Goal: Check status: Check status

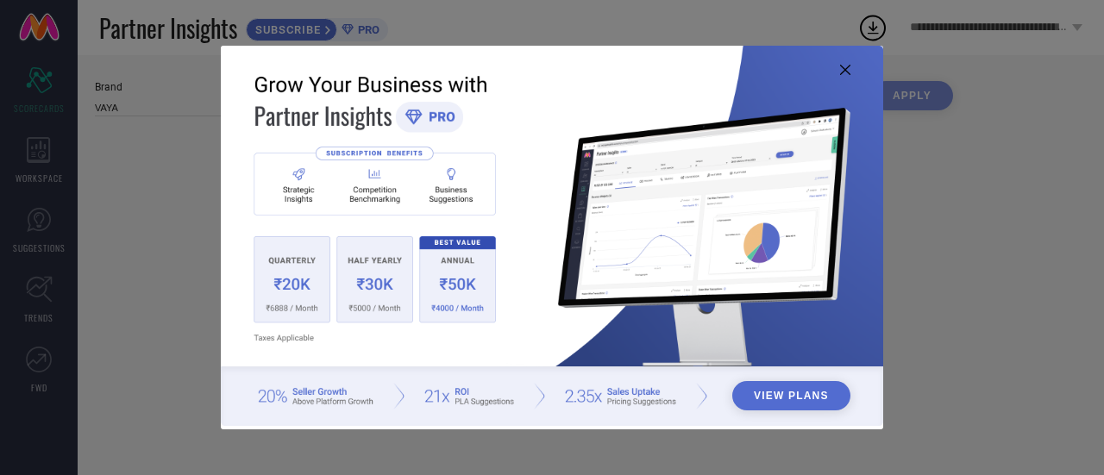
type input "All"
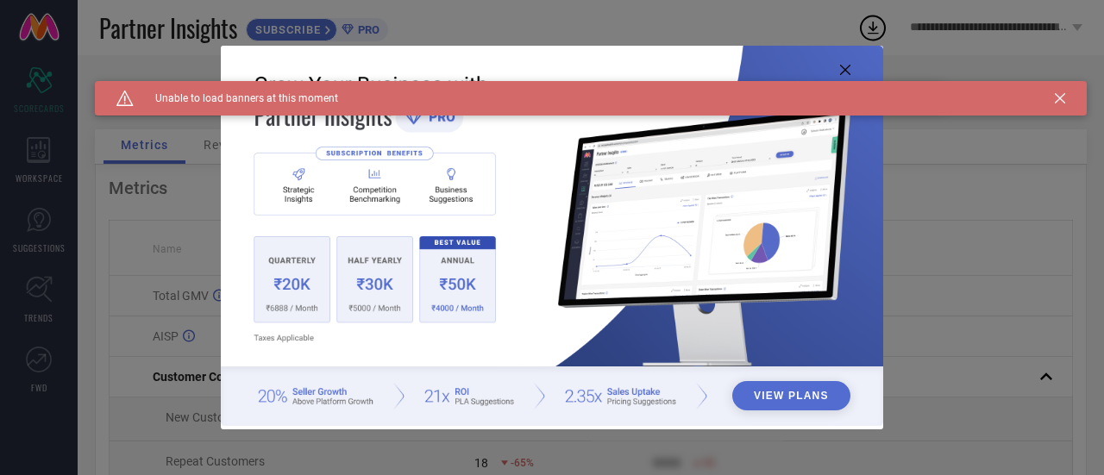
click at [851, 64] on img at bounding box center [552, 236] width 663 height 381
click at [847, 66] on icon at bounding box center [845, 70] width 10 height 10
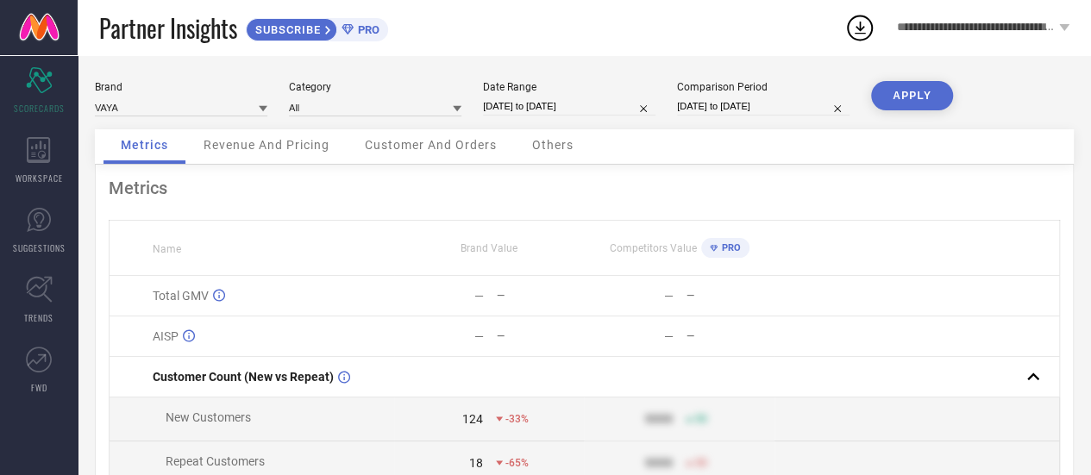
click at [550, 99] on input "[DATE] to [DATE]" at bounding box center [569, 106] width 173 height 18
select select "7"
select select "2025"
select select "8"
select select "2025"
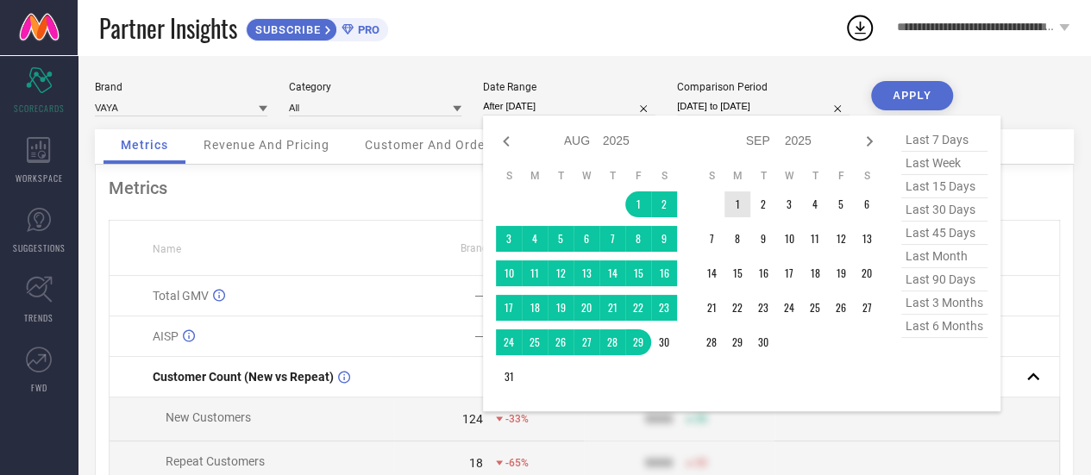
click at [740, 204] on td "1" at bounding box center [738, 205] width 26 height 26
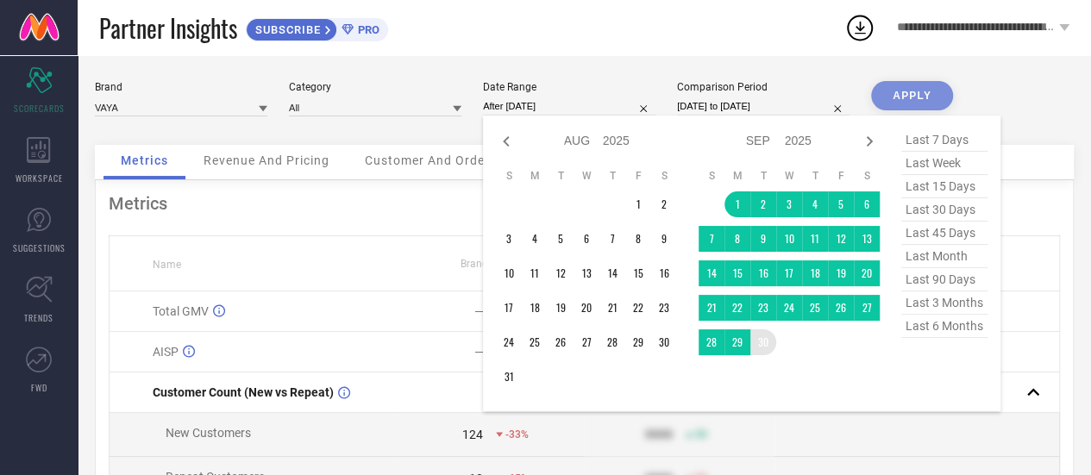
type input "[DATE] to [DATE]"
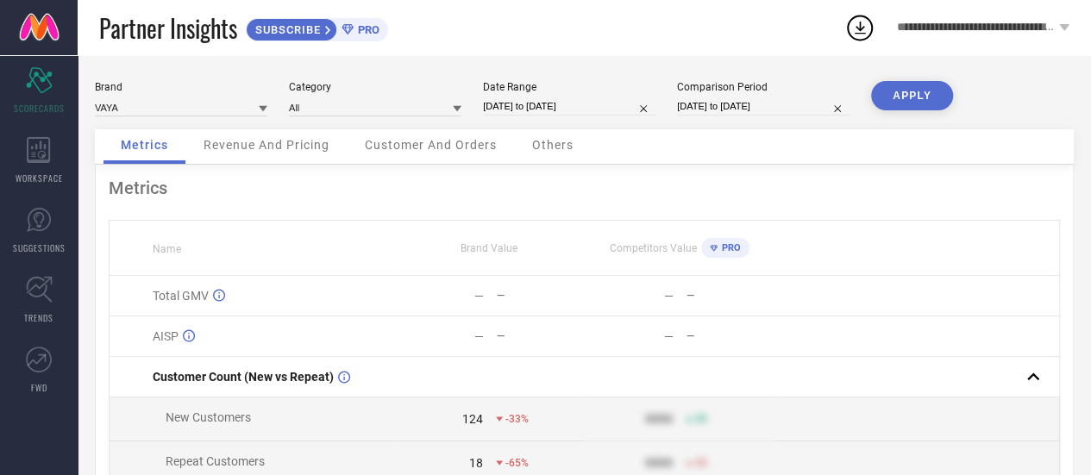
click at [897, 98] on button "APPLY" at bounding box center [912, 95] width 82 height 29
